Goal: Information Seeking & Learning: Learn about a topic

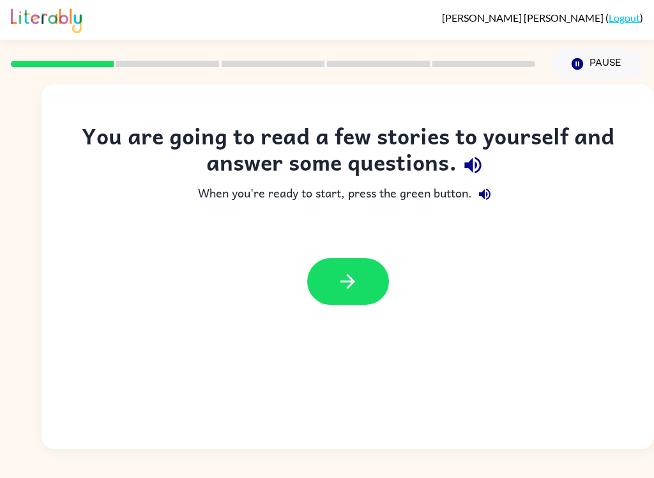
click at [363, 277] on button "button" at bounding box center [348, 281] width 82 height 47
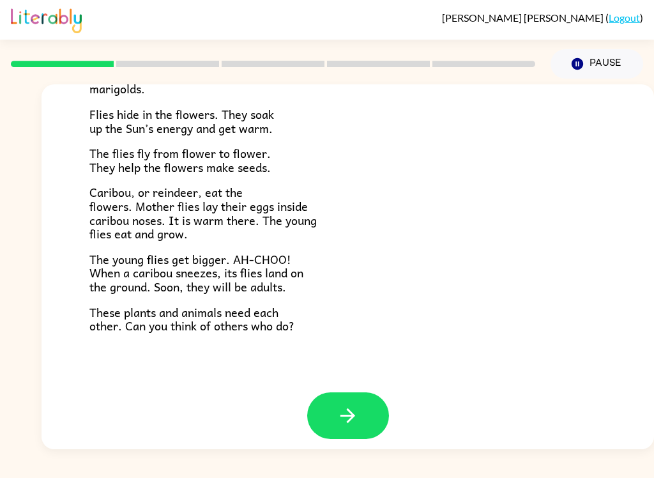
scroll to position [254, 0]
click at [341, 405] on icon "button" at bounding box center [348, 416] width 22 height 22
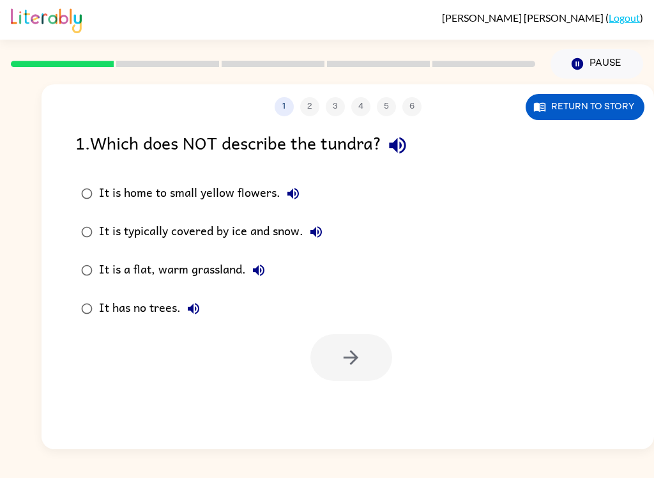
scroll to position [0, 0]
click at [290, 194] on icon "button" at bounding box center [292, 193] width 11 height 11
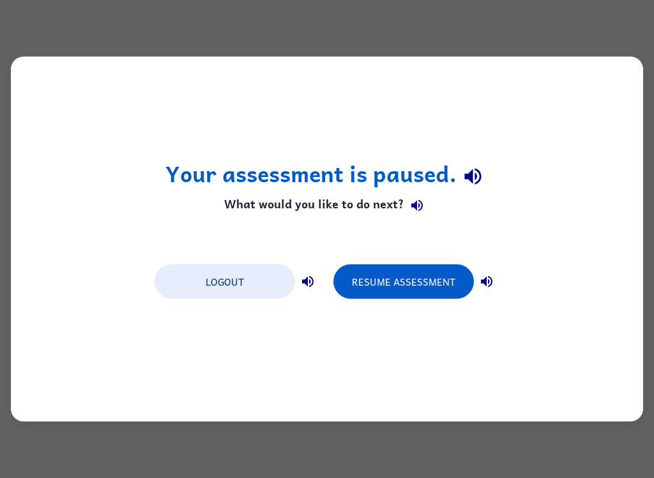
click at [436, 275] on button "Resume Assessment" at bounding box center [403, 281] width 141 height 34
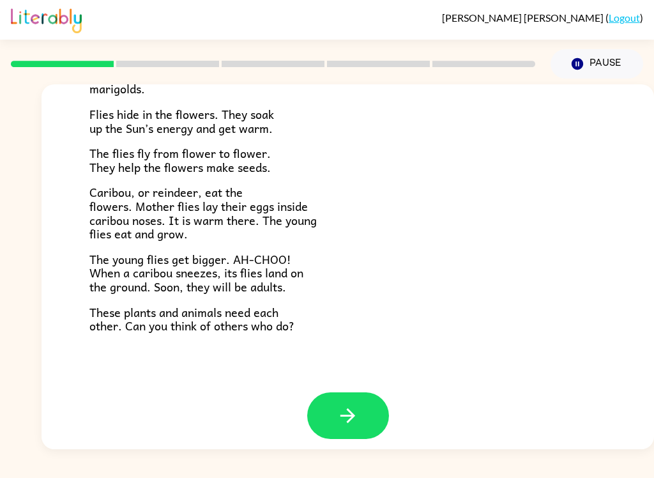
scroll to position [254, 0]
click at [338, 405] on icon "button" at bounding box center [348, 416] width 22 height 22
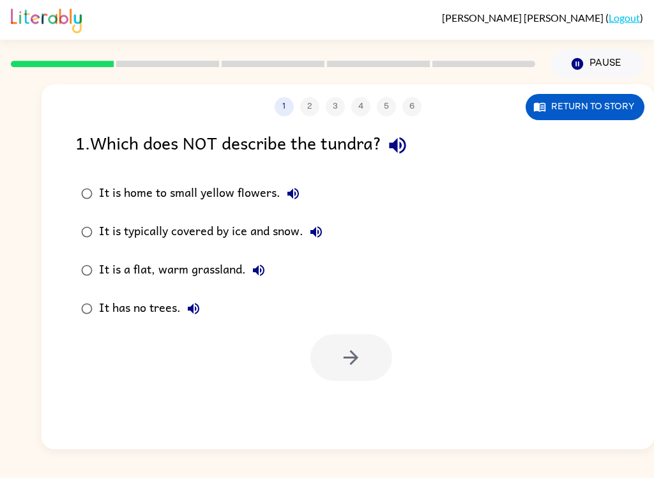
scroll to position [0, 0]
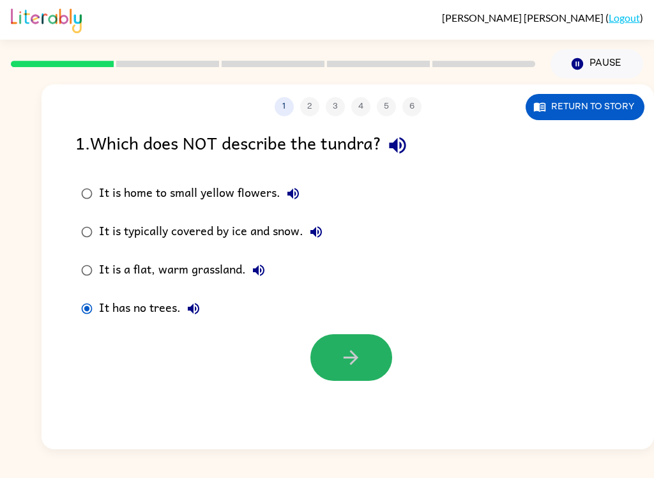
click at [333, 365] on button "button" at bounding box center [351, 357] width 82 height 47
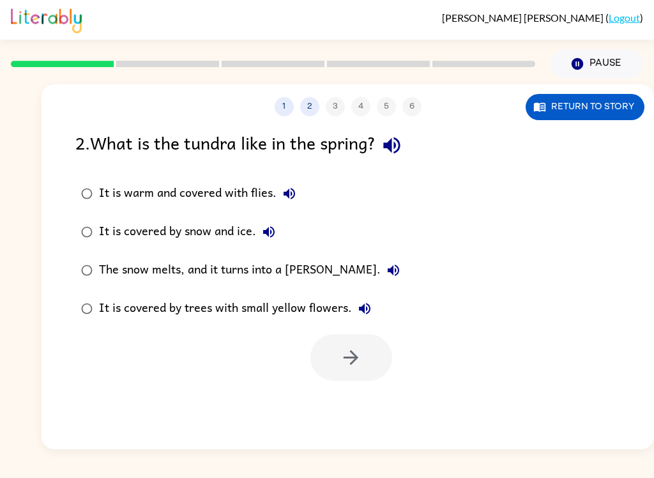
click at [589, 109] on button "Return to story" at bounding box center [585, 107] width 119 height 26
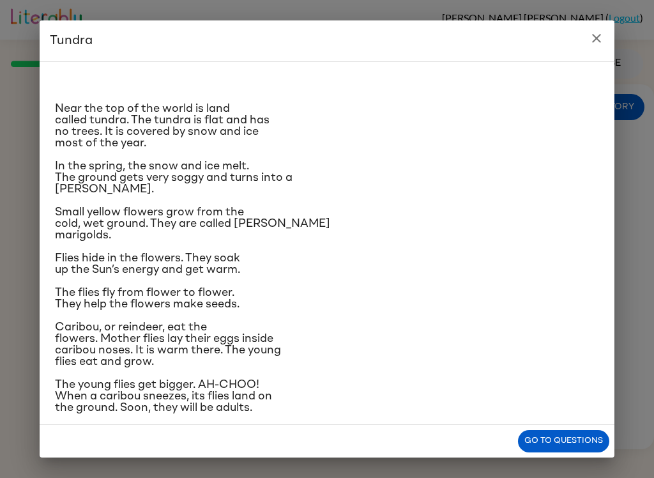
click at [572, 447] on button "Go to questions" at bounding box center [563, 441] width 91 height 22
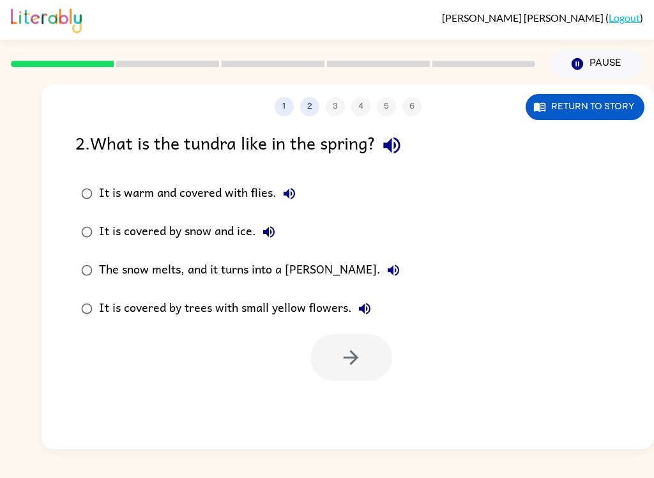
click at [386, 275] on icon "button" at bounding box center [393, 270] width 15 height 15
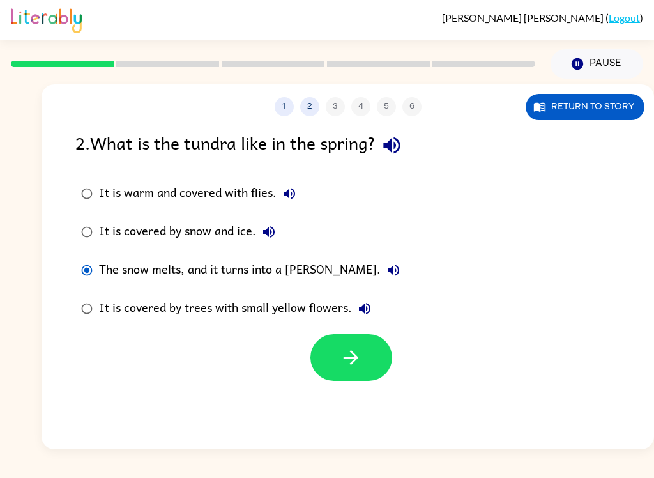
click at [360, 338] on button "button" at bounding box center [351, 357] width 82 height 47
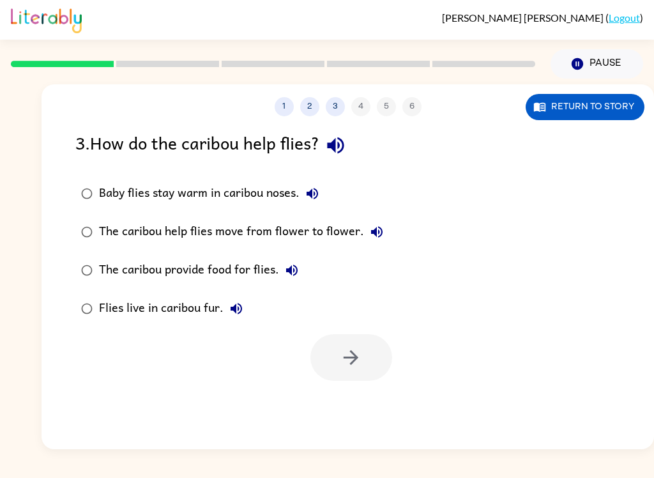
click at [613, 92] on div "1 2 3 4 5 6 Return to story" at bounding box center [348, 100] width 613 height 32
click at [591, 111] on button "Return to story" at bounding box center [585, 107] width 119 height 26
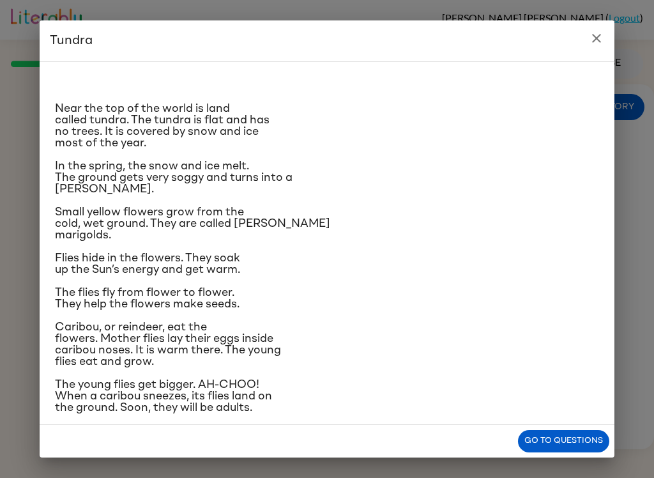
click at [557, 450] on button "Go to questions" at bounding box center [563, 441] width 91 height 22
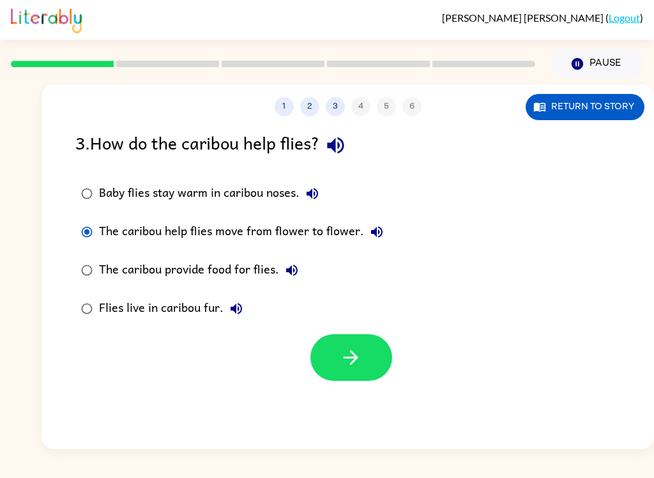
click at [362, 351] on icon "button" at bounding box center [351, 357] width 22 height 22
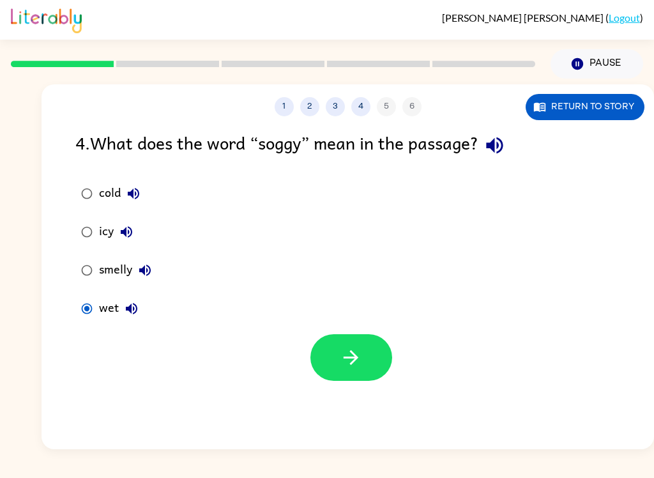
click at [342, 336] on button "button" at bounding box center [351, 357] width 82 height 47
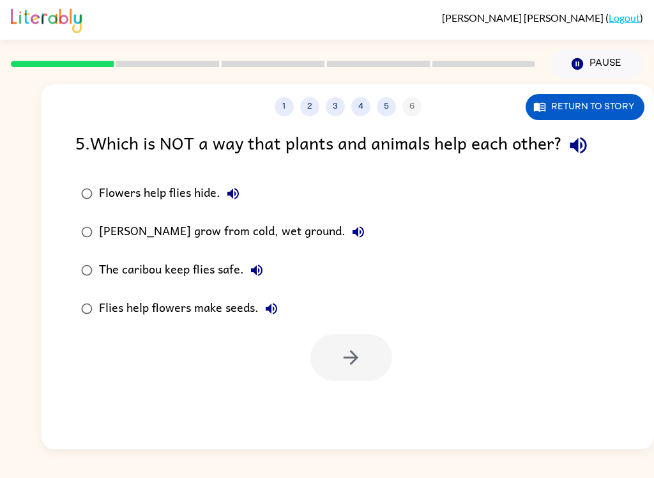
click at [618, 110] on button "Return to story" at bounding box center [585, 107] width 119 height 26
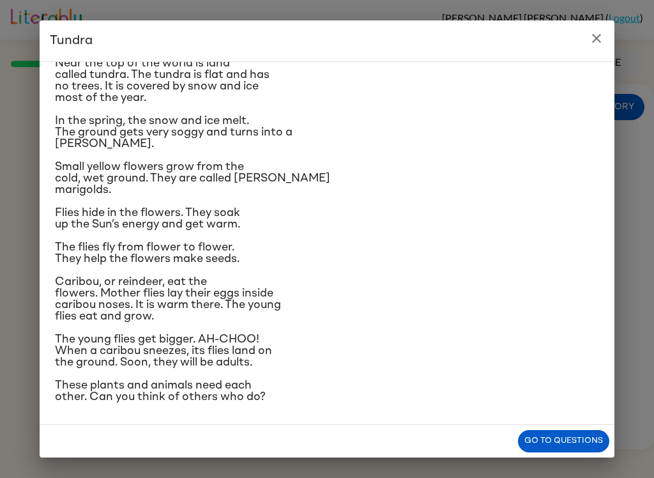
scroll to position [133, 0]
click at [560, 448] on button "Go to questions" at bounding box center [563, 441] width 91 height 22
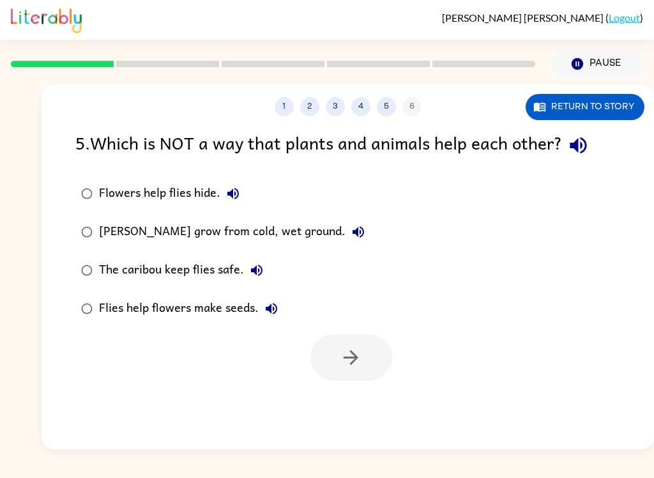
click at [76, 181] on label "Flowers help flies hide." at bounding box center [222, 193] width 309 height 38
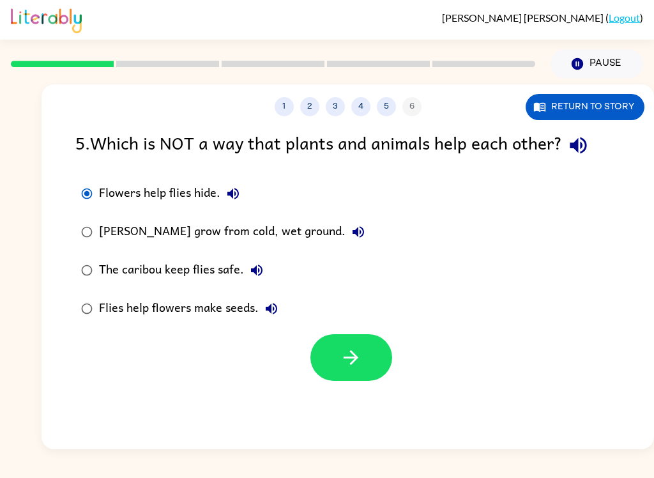
click at [366, 365] on button "button" at bounding box center [351, 357] width 82 height 47
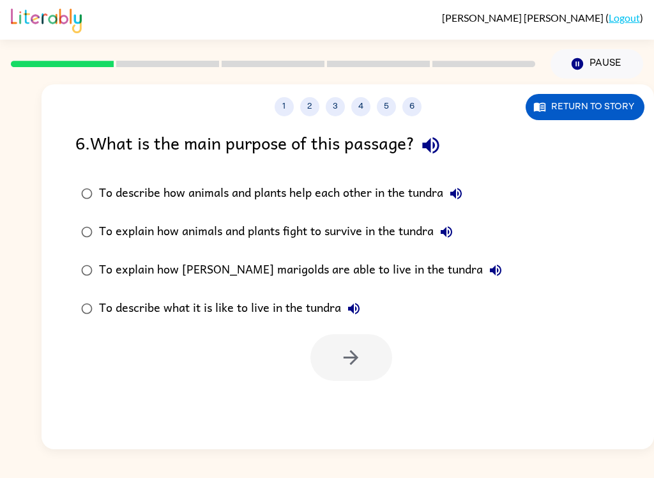
click at [593, 130] on div "6 . What is the main purpose of this passage?" at bounding box center [347, 145] width 545 height 33
click at [605, 119] on button "Return to story" at bounding box center [585, 107] width 119 height 26
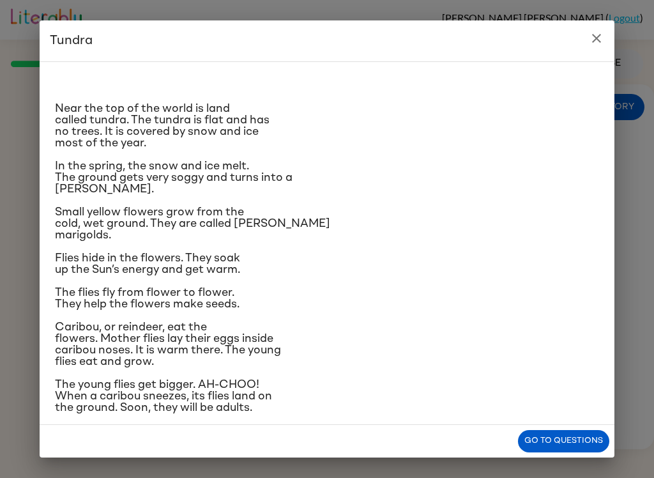
click at [535, 452] on button "Go to questions" at bounding box center [563, 441] width 91 height 22
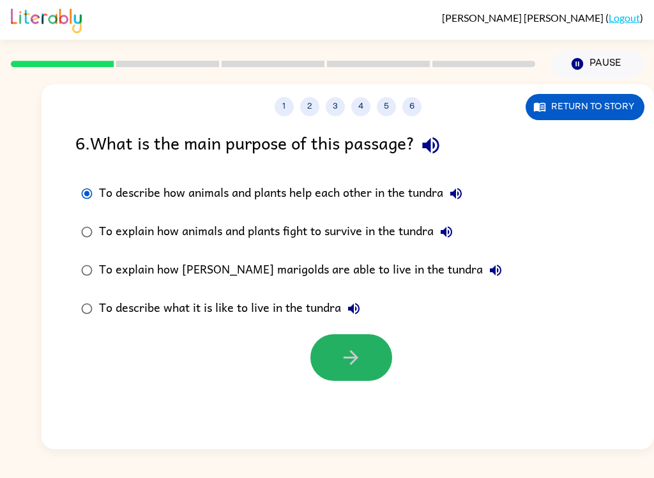
click at [334, 351] on button "button" at bounding box center [351, 357] width 82 height 47
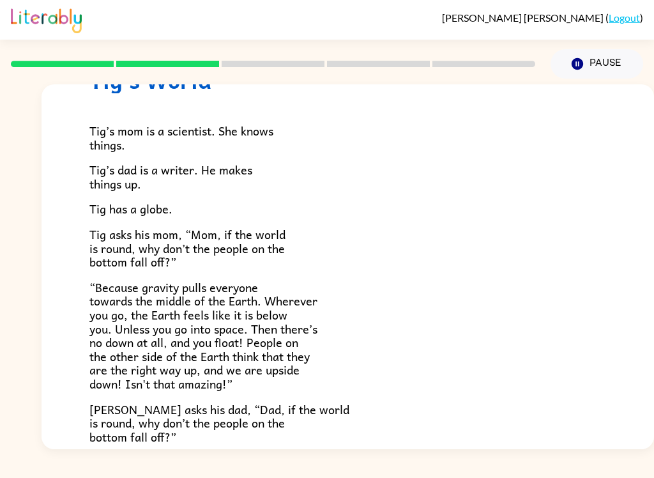
scroll to position [85, 0]
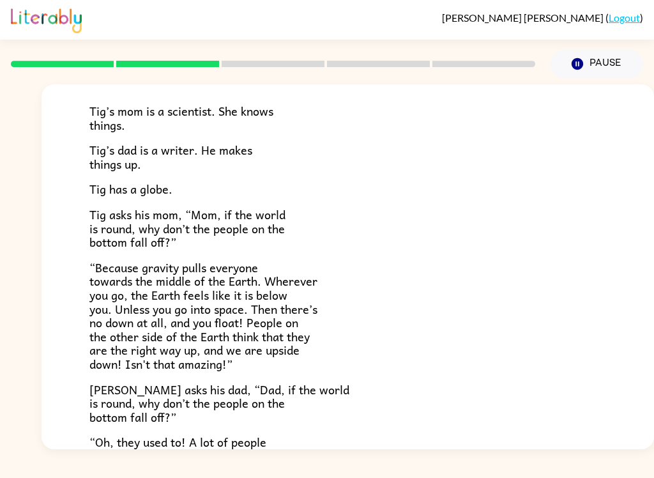
click at [441, 269] on div "Tig’s mom is a scientist. She knows things. [PERSON_NAME]’s dad is a writer. He…" at bounding box center [347, 341] width 517 height 537
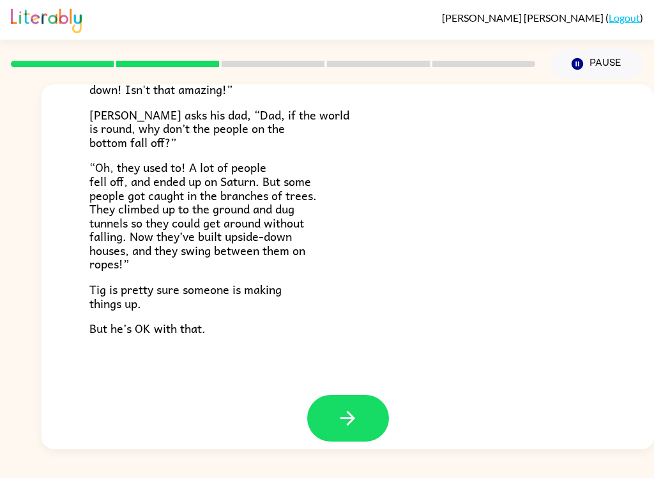
scroll to position [359, 0]
click at [348, 408] on icon "button" at bounding box center [348, 419] width 22 height 22
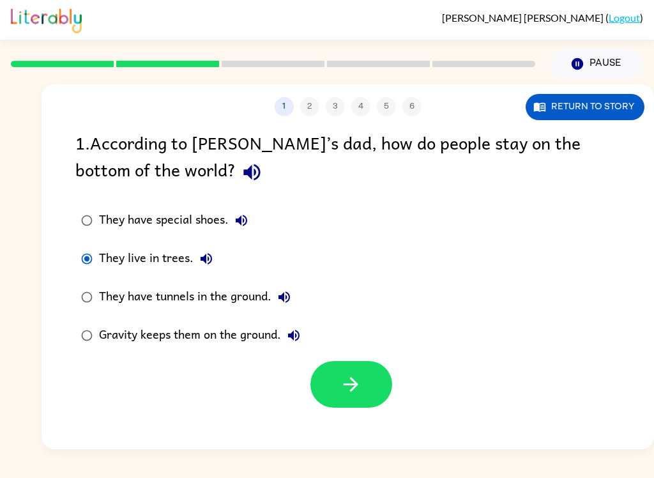
click at [346, 378] on icon "button" at bounding box center [351, 384] width 22 height 22
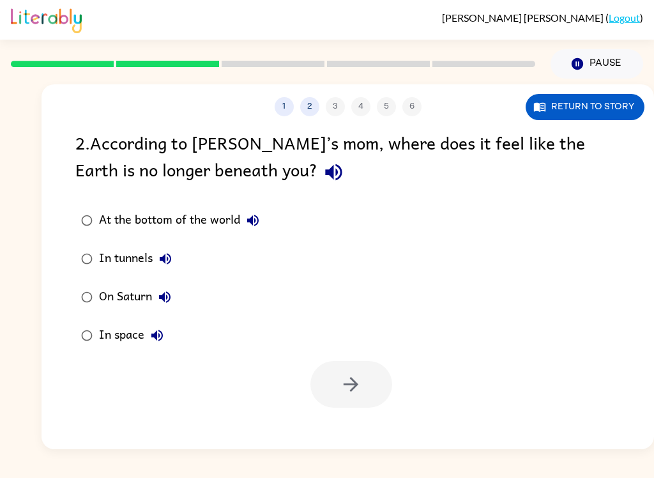
click at [602, 108] on button "Return to story" at bounding box center [585, 107] width 119 height 26
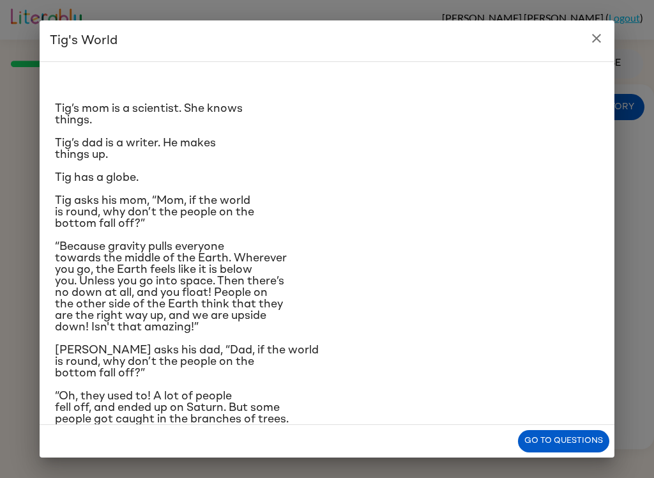
click at [567, 447] on button "Go to questions" at bounding box center [563, 441] width 91 height 22
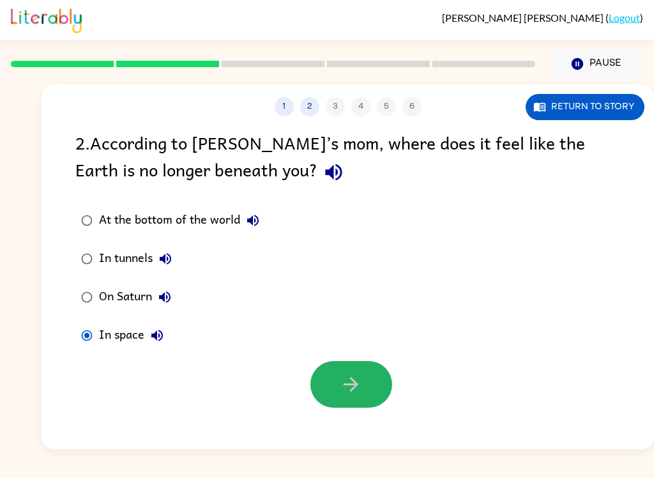
click at [349, 375] on icon "button" at bounding box center [351, 384] width 22 height 22
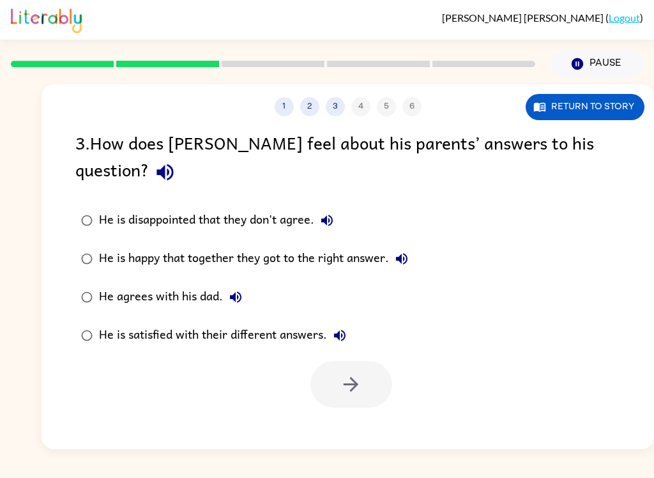
click at [600, 111] on button "Return to story" at bounding box center [585, 107] width 119 height 26
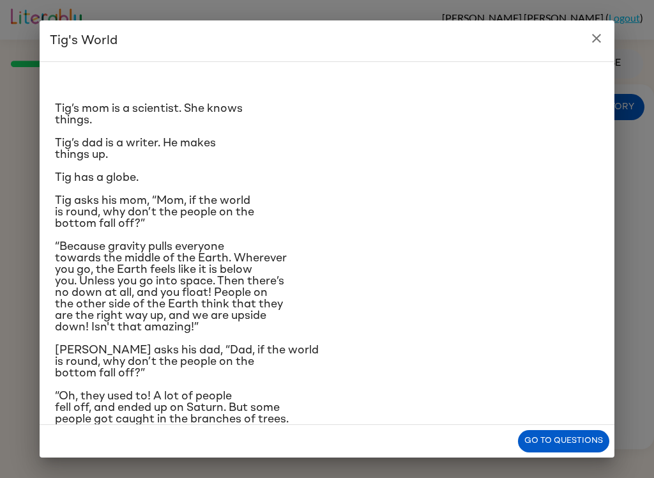
click at [589, 445] on button "Go to questions" at bounding box center [563, 441] width 91 height 22
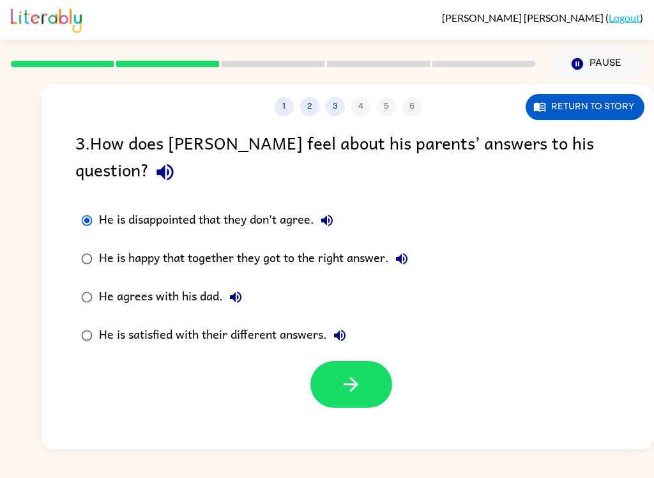
click at [361, 373] on icon "button" at bounding box center [351, 384] width 22 height 22
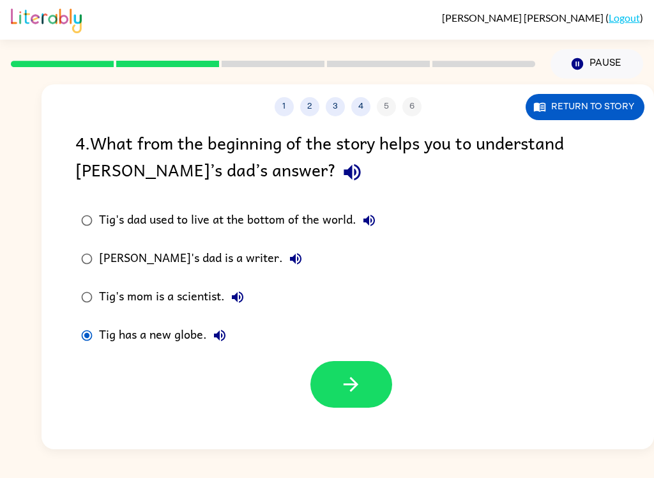
click at [364, 381] on button "button" at bounding box center [351, 384] width 82 height 47
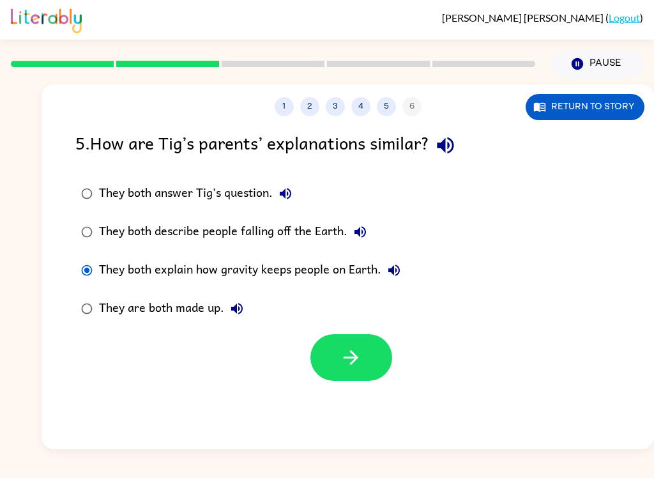
click at [359, 358] on icon "button" at bounding box center [351, 357] width 22 height 22
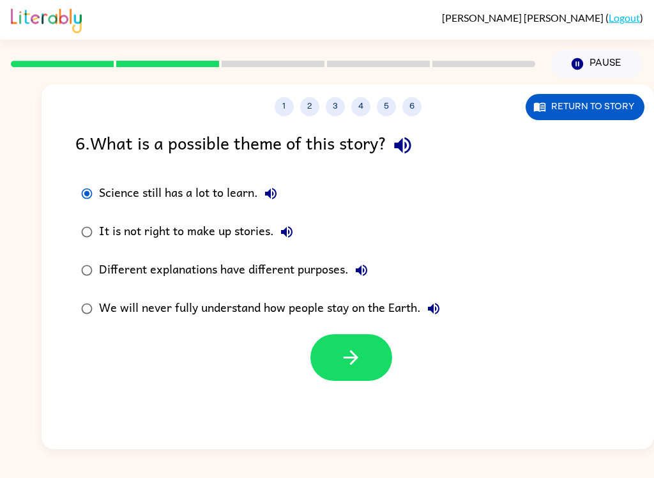
click at [356, 355] on icon "button" at bounding box center [351, 357] width 22 height 22
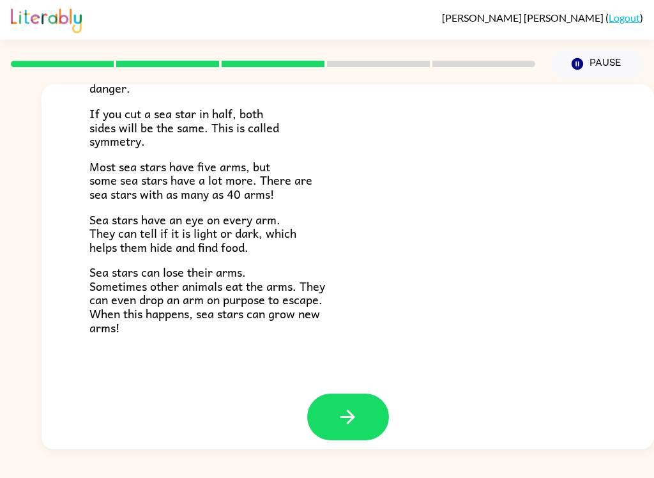
scroll to position [357, 0]
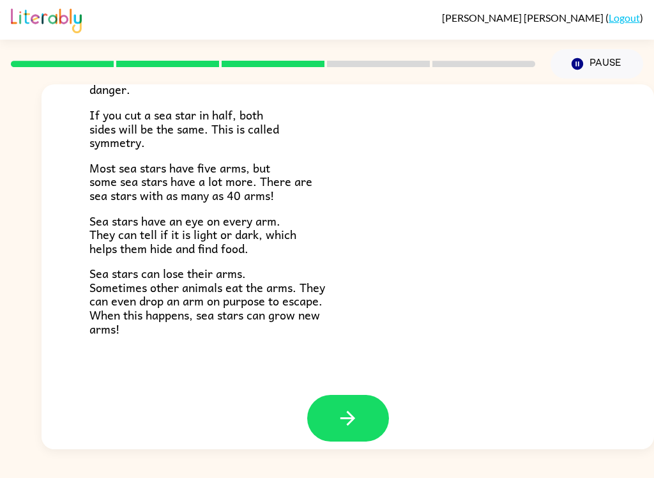
click at [350, 413] on icon "button" at bounding box center [348, 418] width 22 height 22
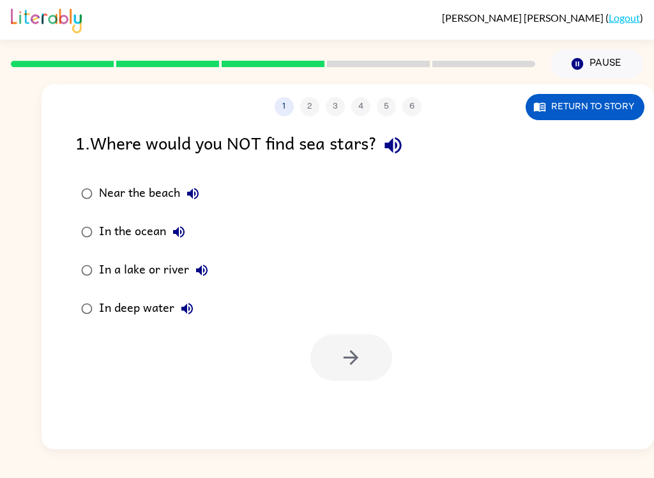
click at [602, 100] on button "Return to story" at bounding box center [585, 107] width 119 height 26
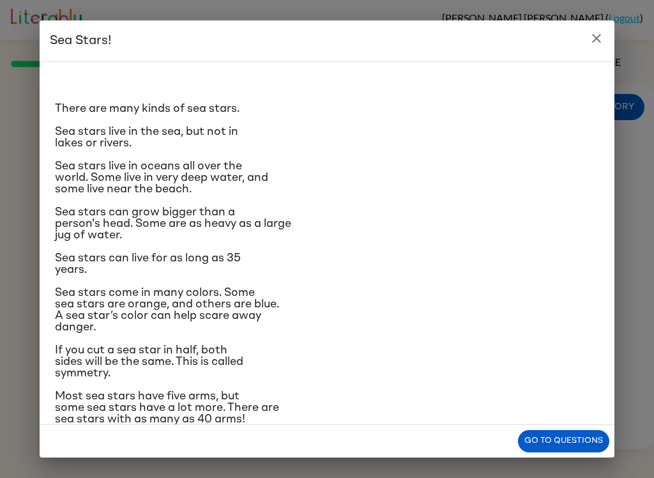
click at [570, 433] on button "Go to questions" at bounding box center [563, 441] width 91 height 22
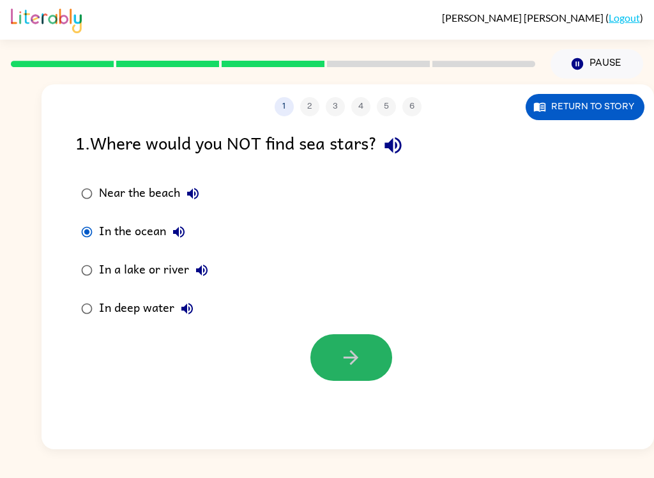
click at [363, 356] on button "button" at bounding box center [351, 357] width 82 height 47
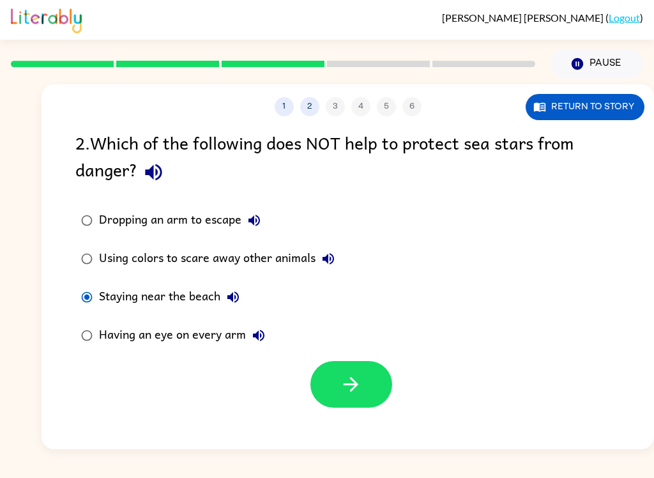
click at [345, 385] on icon "button" at bounding box center [351, 384] width 22 height 22
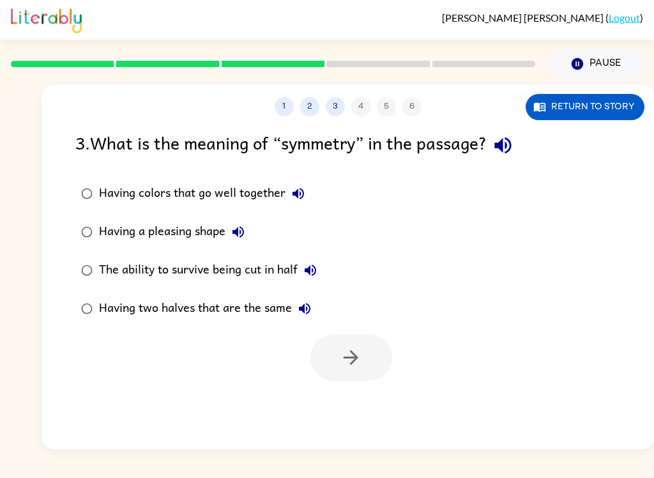
click at [587, 118] on button "Return to story" at bounding box center [585, 107] width 119 height 26
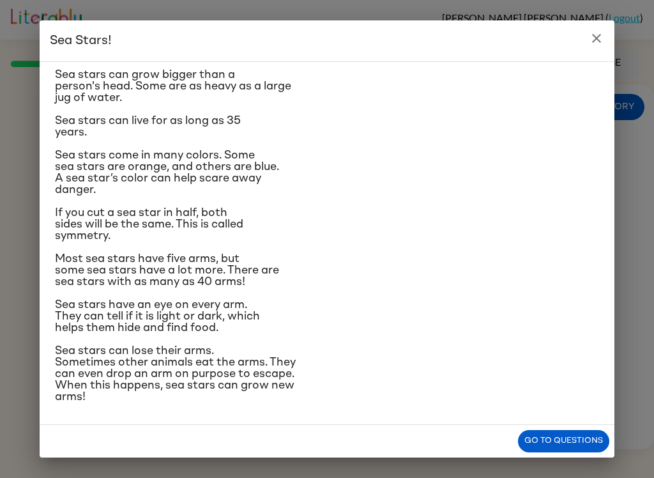
scroll to position [248, 0]
click at [581, 445] on button "Go to questions" at bounding box center [563, 441] width 91 height 22
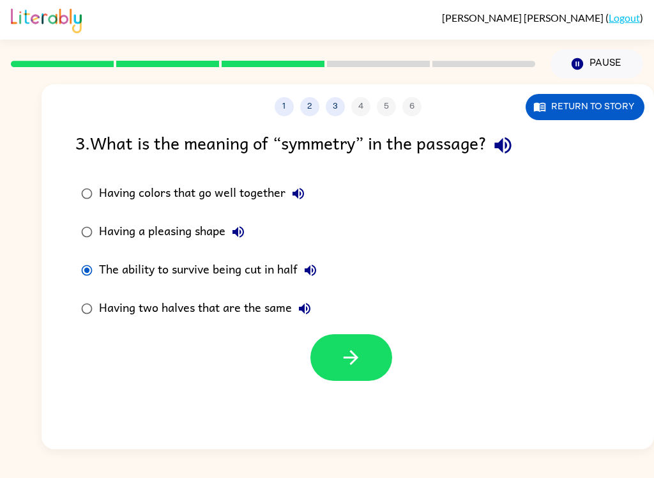
click at [358, 348] on icon "button" at bounding box center [351, 357] width 22 height 22
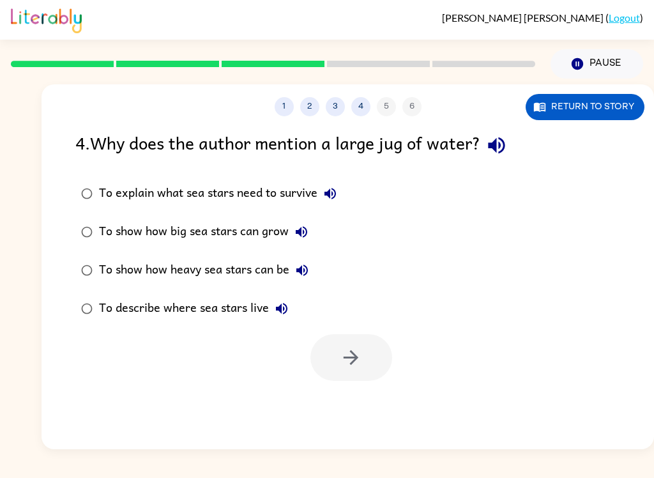
click at [622, 106] on button "Return to story" at bounding box center [585, 107] width 119 height 26
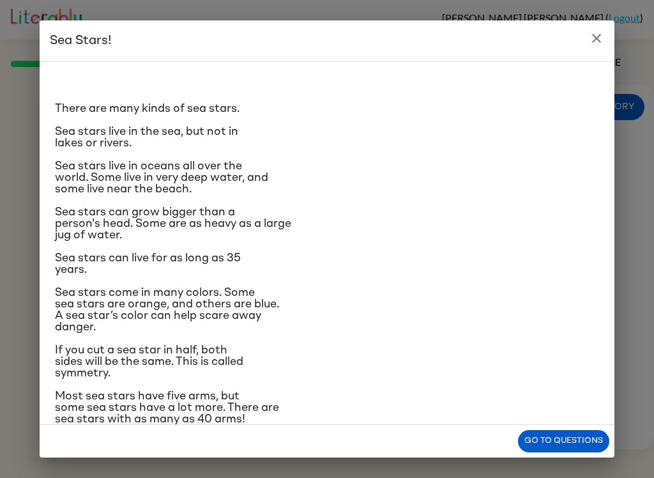
click at [552, 379] on p "If you cut a sea star in half, both sides will be the same. This is called symm…" at bounding box center [327, 361] width 544 height 34
click at [566, 379] on p "If you cut a sea star in half, both sides will be the same. This is called symm…" at bounding box center [327, 361] width 544 height 34
click at [565, 435] on button "Go to questions" at bounding box center [563, 441] width 91 height 22
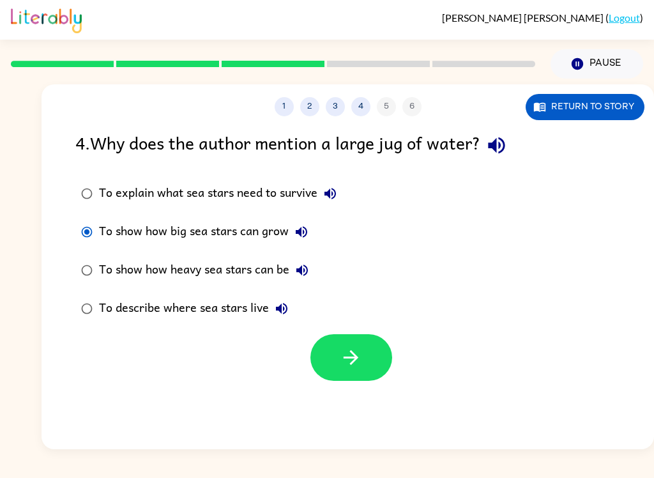
click at [351, 351] on icon "button" at bounding box center [351, 357] width 15 height 15
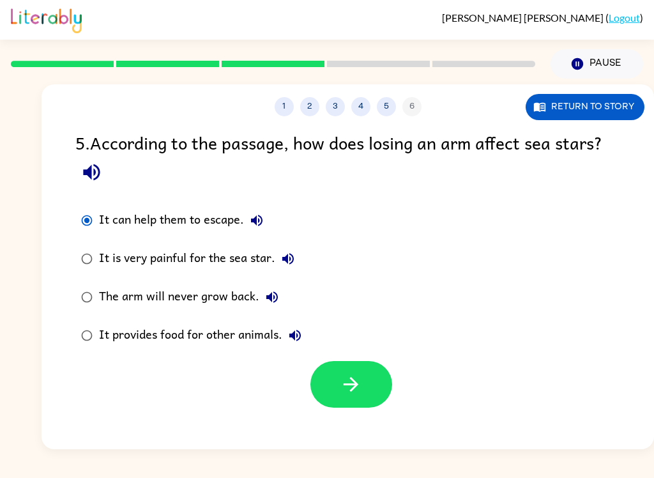
click at [354, 394] on icon "button" at bounding box center [351, 384] width 22 height 22
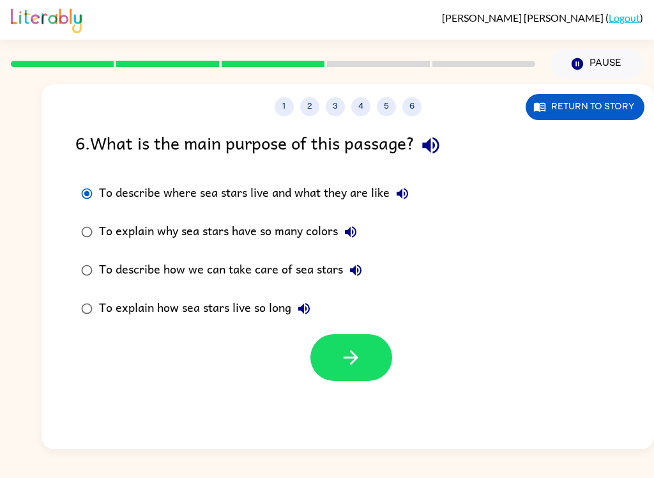
click at [368, 340] on button "button" at bounding box center [351, 357] width 82 height 47
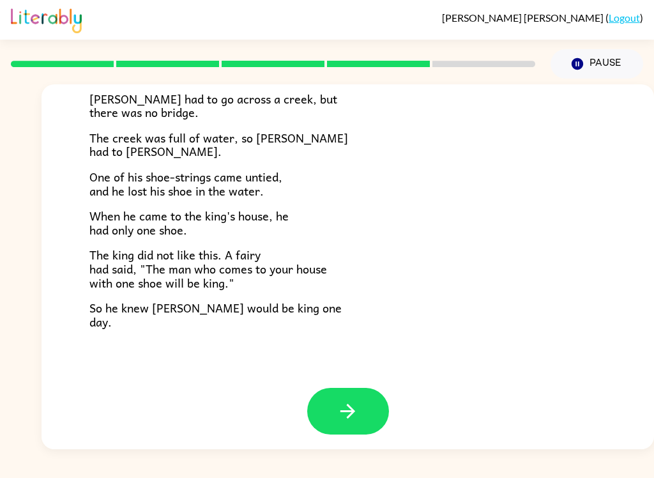
scroll to position [211, 0]
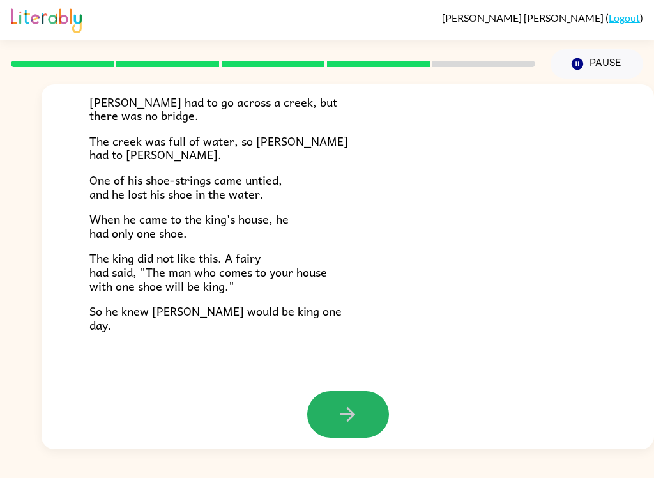
click at [355, 409] on icon "button" at bounding box center [348, 414] width 22 height 22
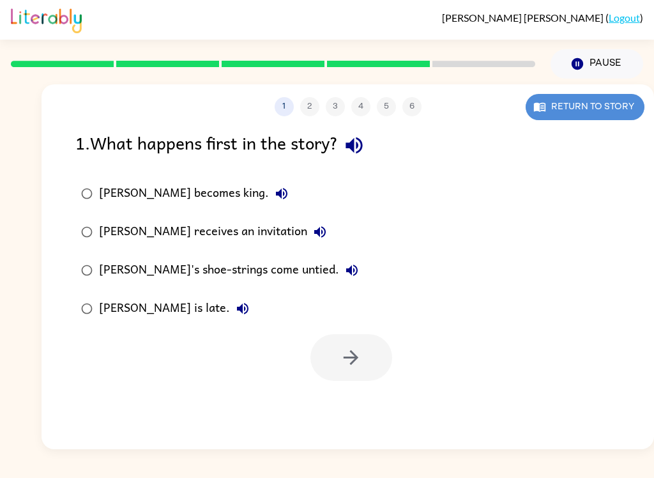
click at [556, 118] on button "Return to story" at bounding box center [585, 107] width 119 height 26
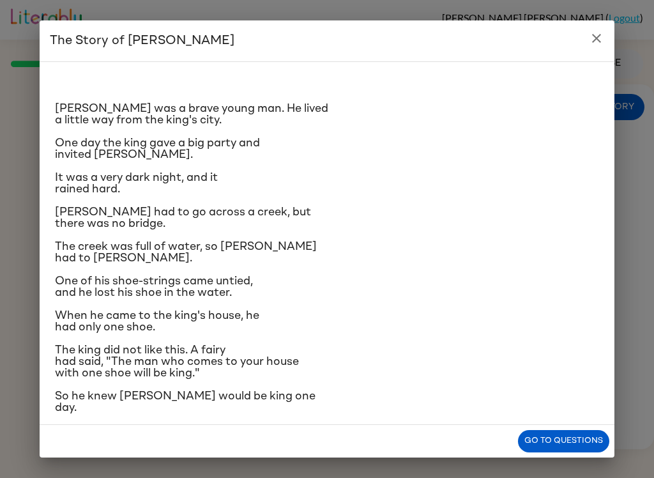
click at [561, 445] on button "Go to questions" at bounding box center [563, 441] width 91 height 22
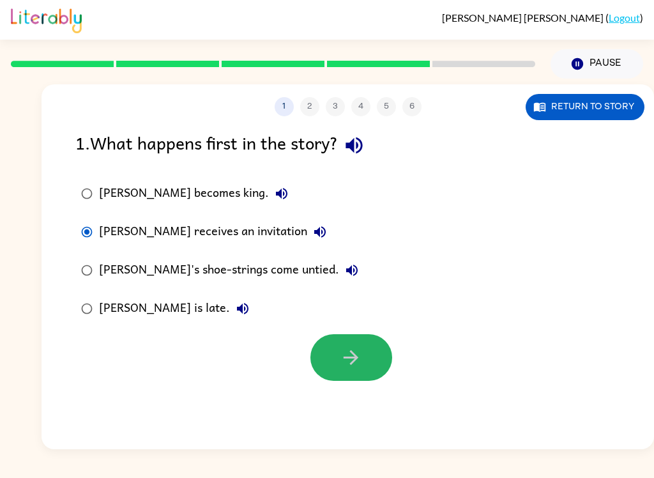
click at [357, 372] on button "button" at bounding box center [351, 357] width 82 height 47
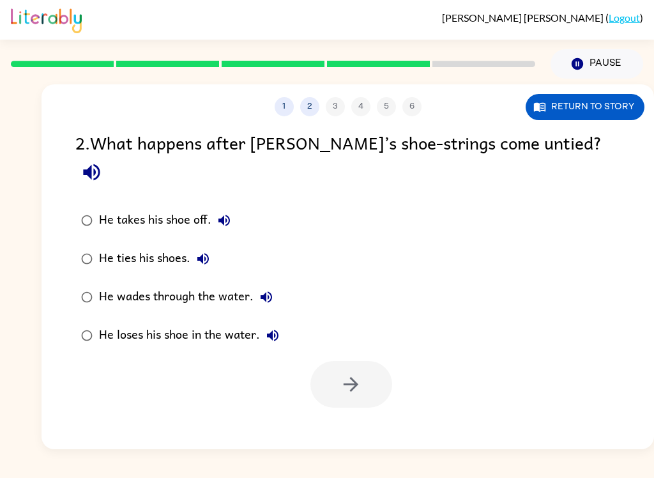
click at [596, 100] on button "Return to story" at bounding box center [585, 107] width 119 height 26
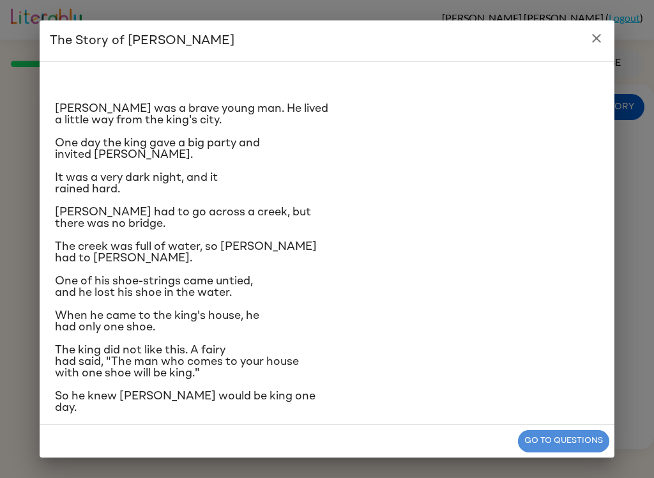
click at [561, 450] on button "Go to questions" at bounding box center [563, 441] width 91 height 22
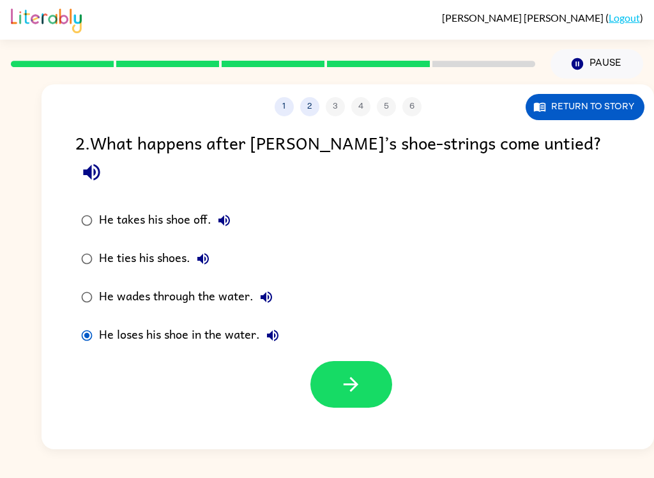
click at [358, 377] on icon "button" at bounding box center [351, 384] width 15 height 15
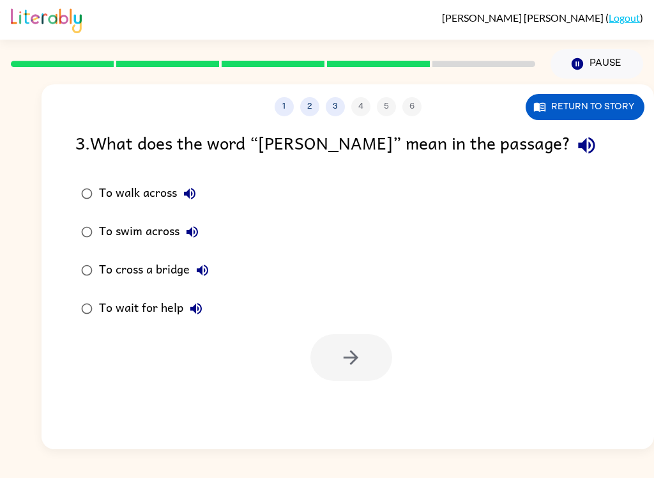
click at [616, 110] on button "Return to story" at bounding box center [585, 107] width 119 height 26
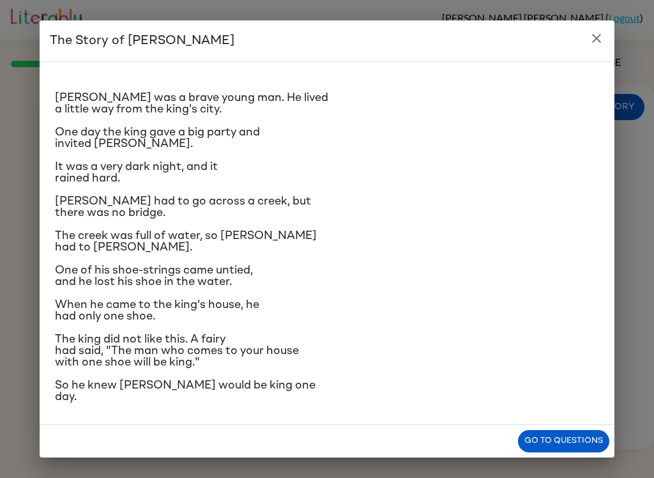
scroll to position [83, 0]
click at [535, 436] on button "Go to questions" at bounding box center [563, 441] width 91 height 22
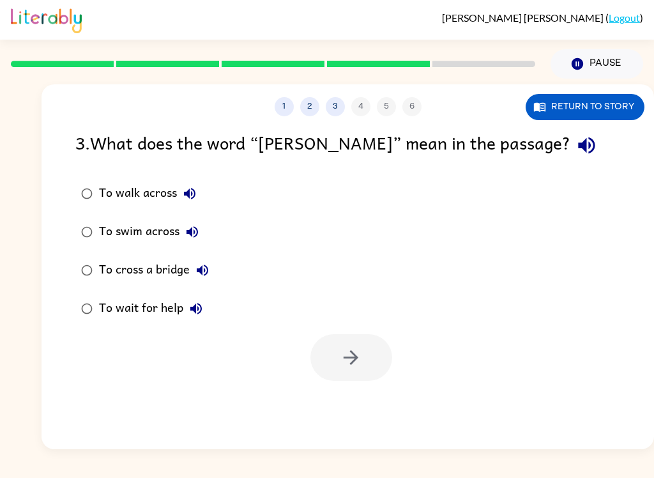
click at [72, 226] on label "To swim across" at bounding box center [144, 232] width 153 height 38
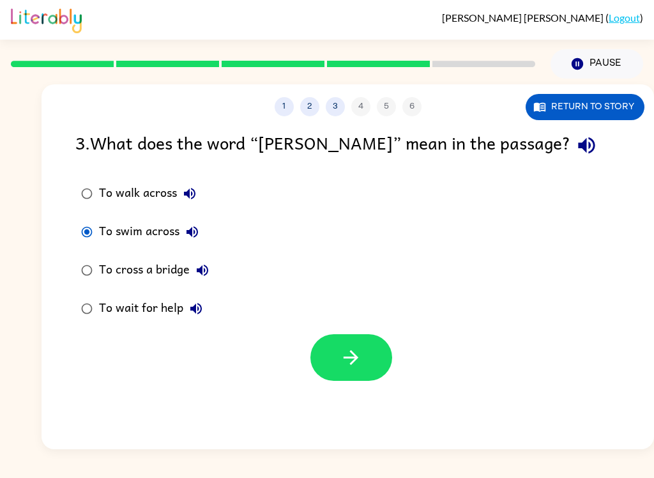
click at [356, 380] on button "button" at bounding box center [351, 357] width 82 height 47
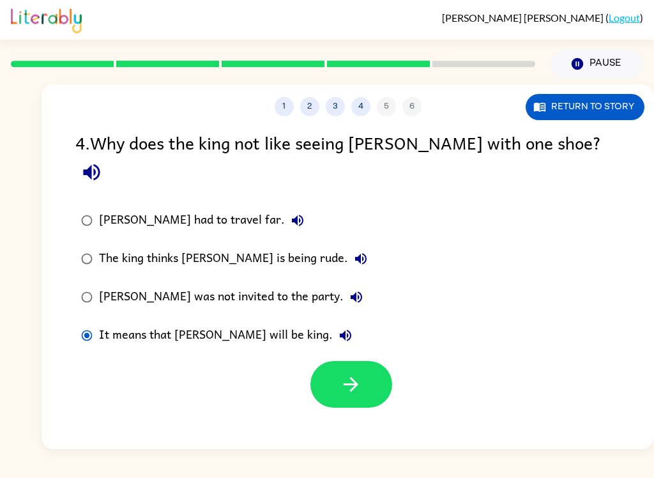
click at [351, 373] on icon "button" at bounding box center [351, 384] width 22 height 22
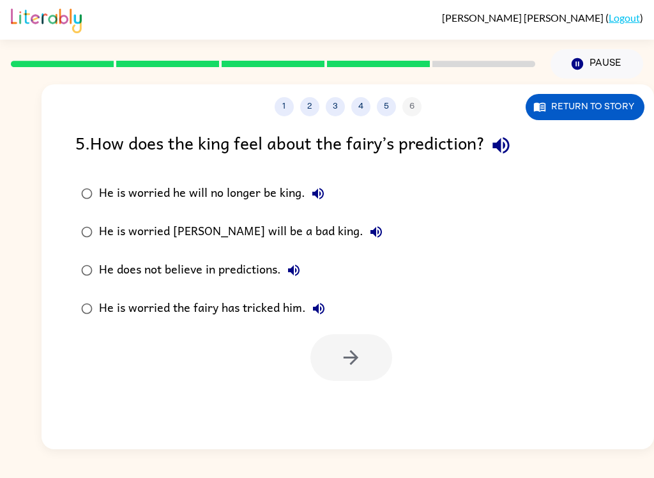
click at [569, 114] on button "Return to story" at bounding box center [585, 107] width 119 height 26
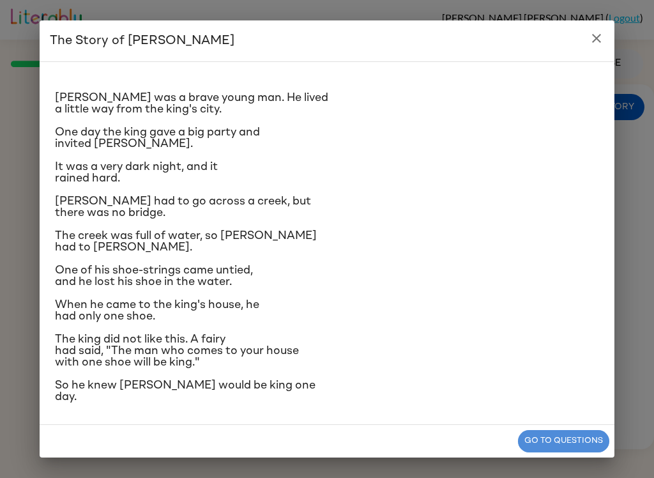
click at [561, 440] on button "Go to questions" at bounding box center [563, 441] width 91 height 22
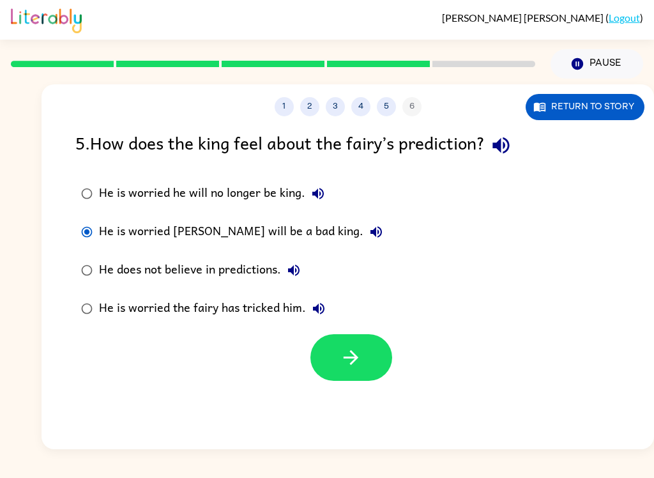
click at [372, 353] on button "button" at bounding box center [351, 357] width 82 height 47
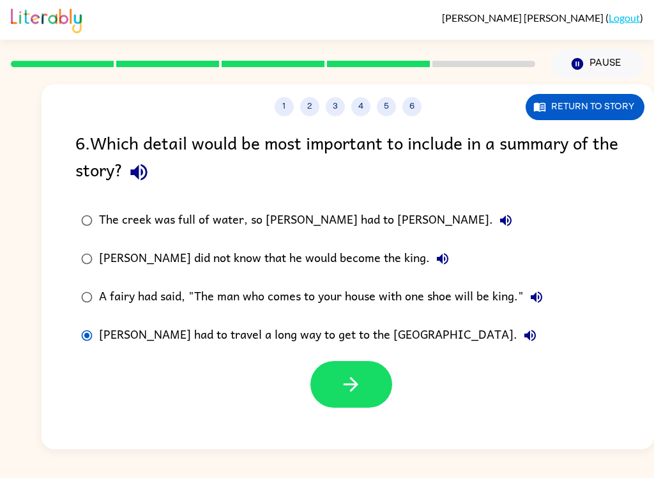
click at [360, 403] on button "button" at bounding box center [351, 384] width 82 height 47
